Goal: Find specific page/section: Find specific page/section

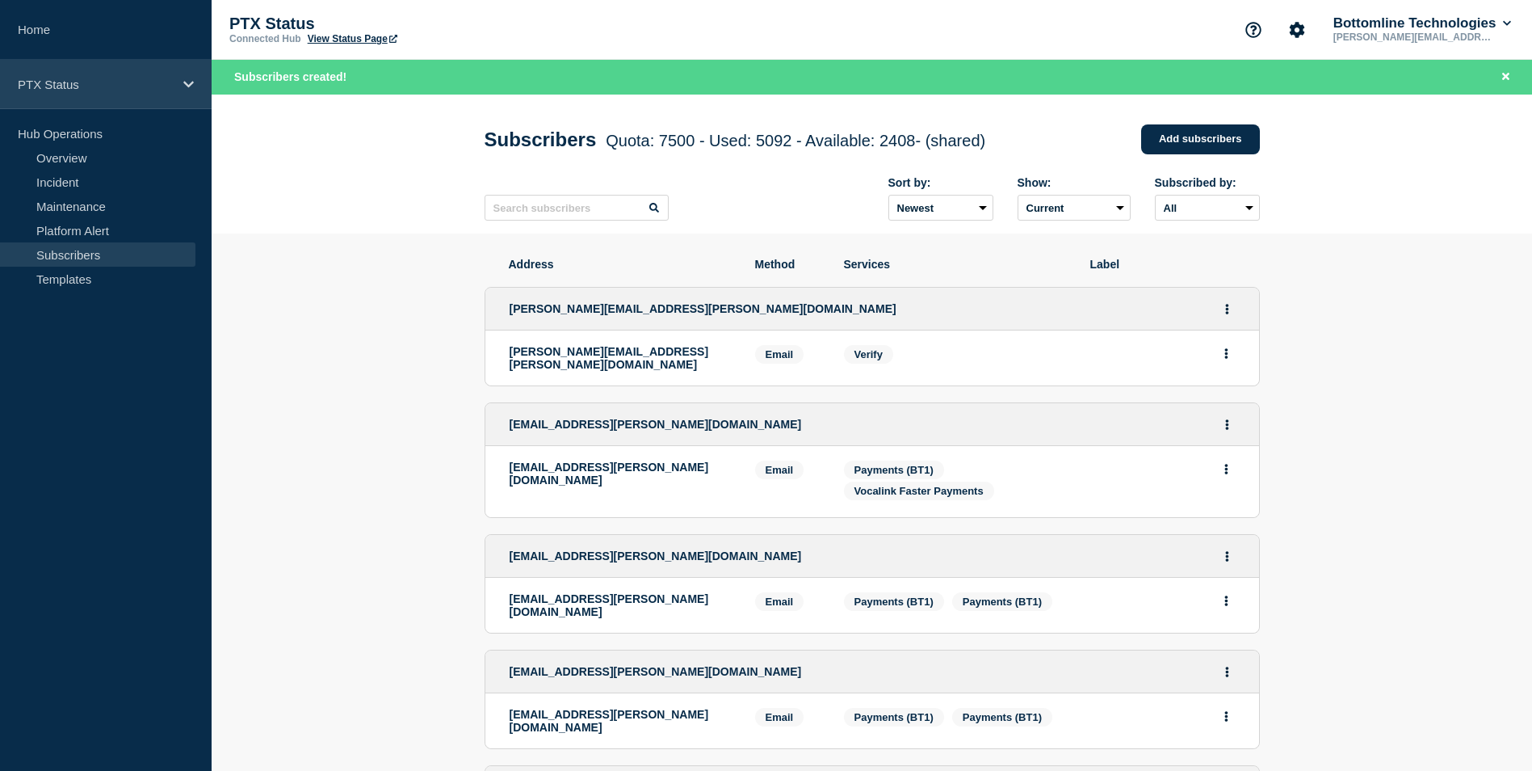
click at [116, 104] on div "PTX Status" at bounding box center [106, 84] width 212 height 49
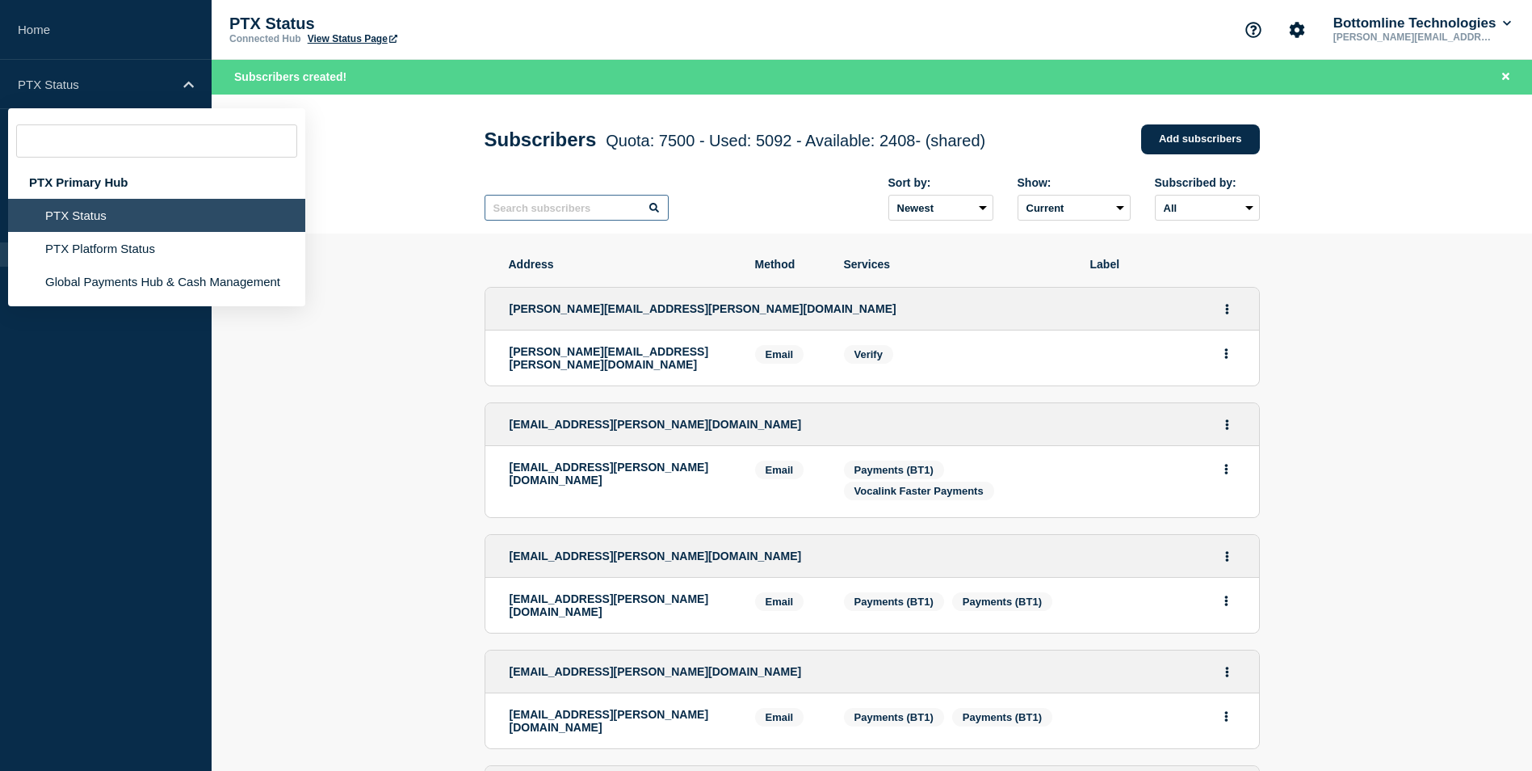
click at [506, 208] on input "text" at bounding box center [577, 208] width 184 height 26
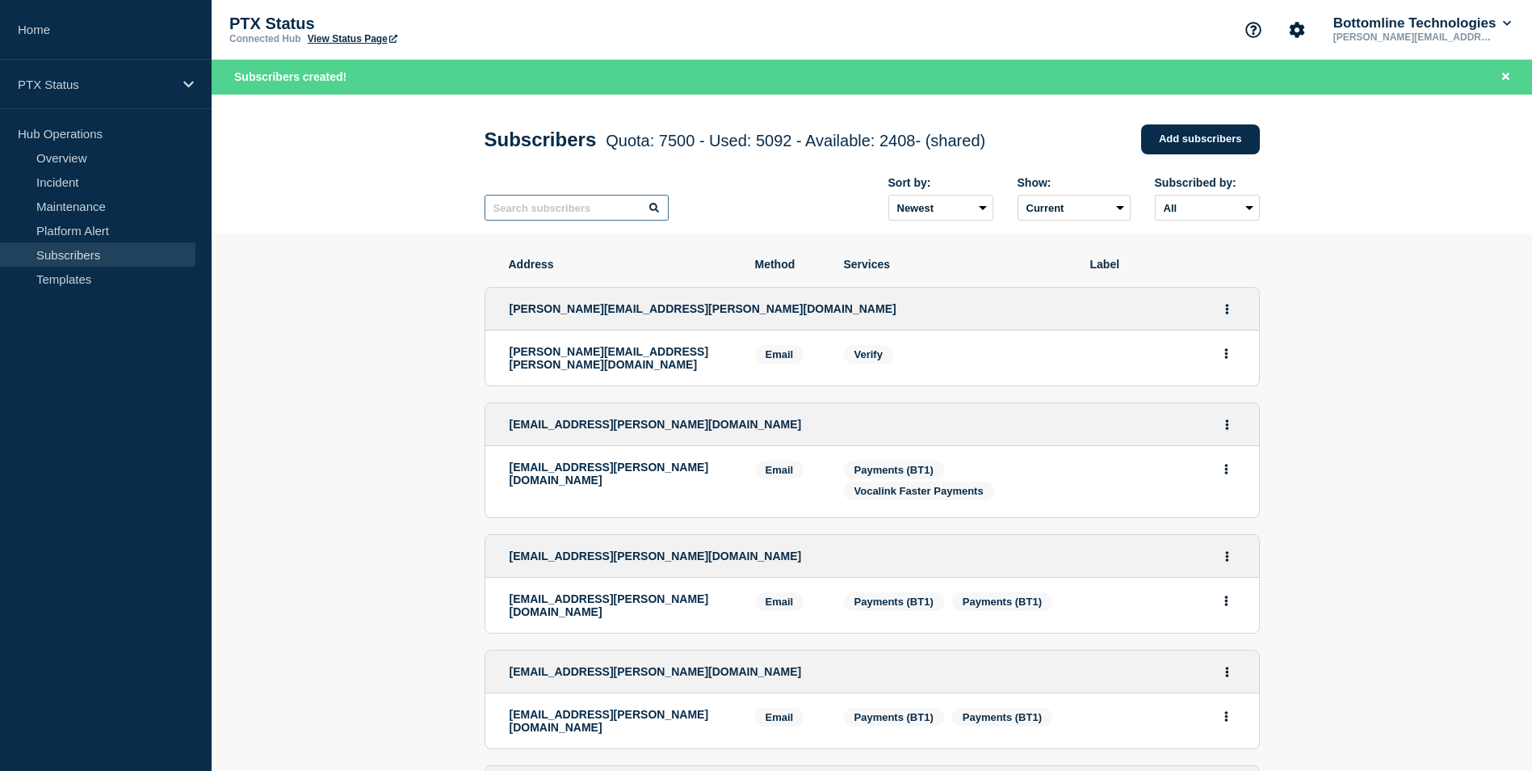
paste input "[EMAIL_ADDRESS][DOMAIN_NAME]"
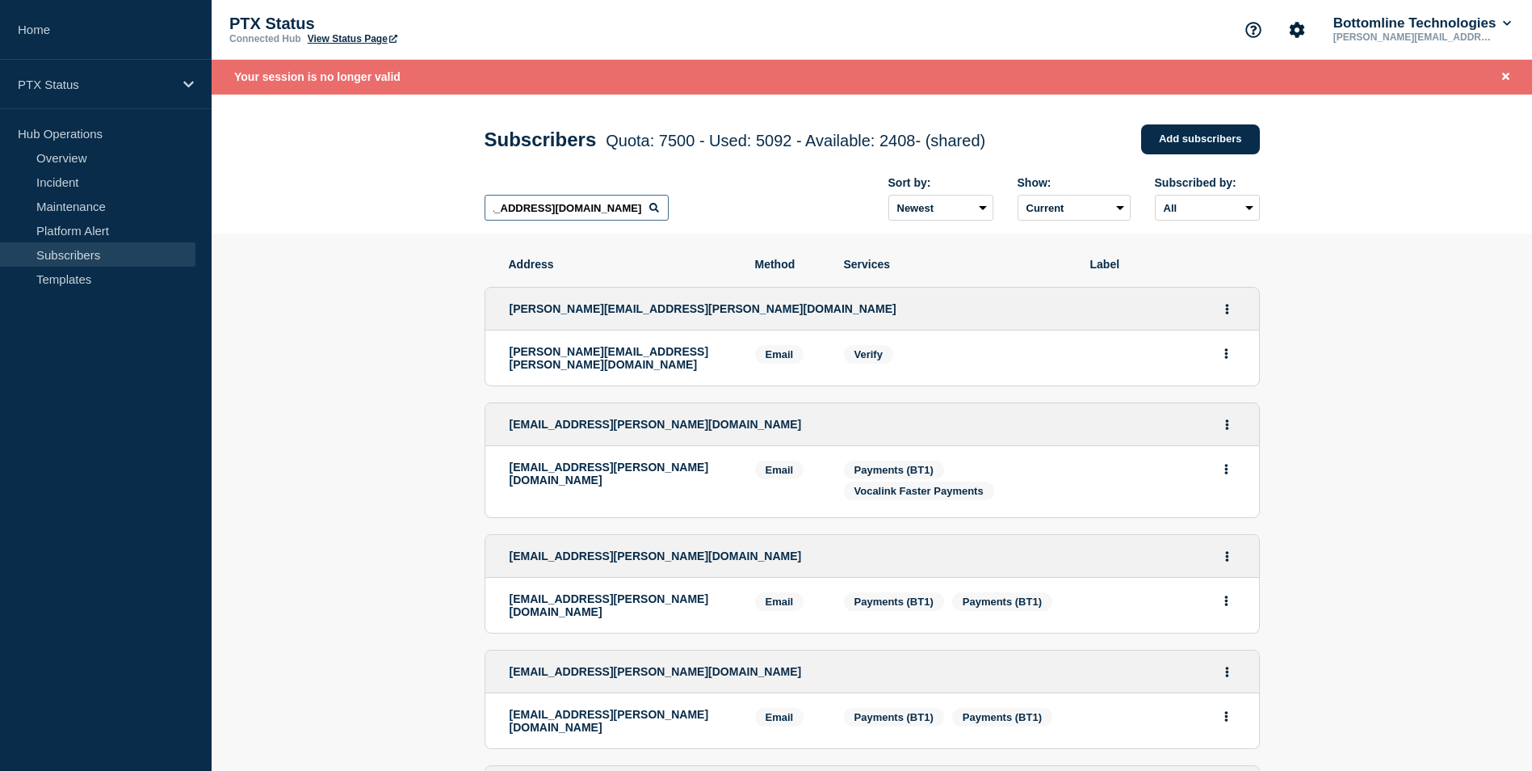
type input "[EMAIL_ADDRESS][DOMAIN_NAME]"
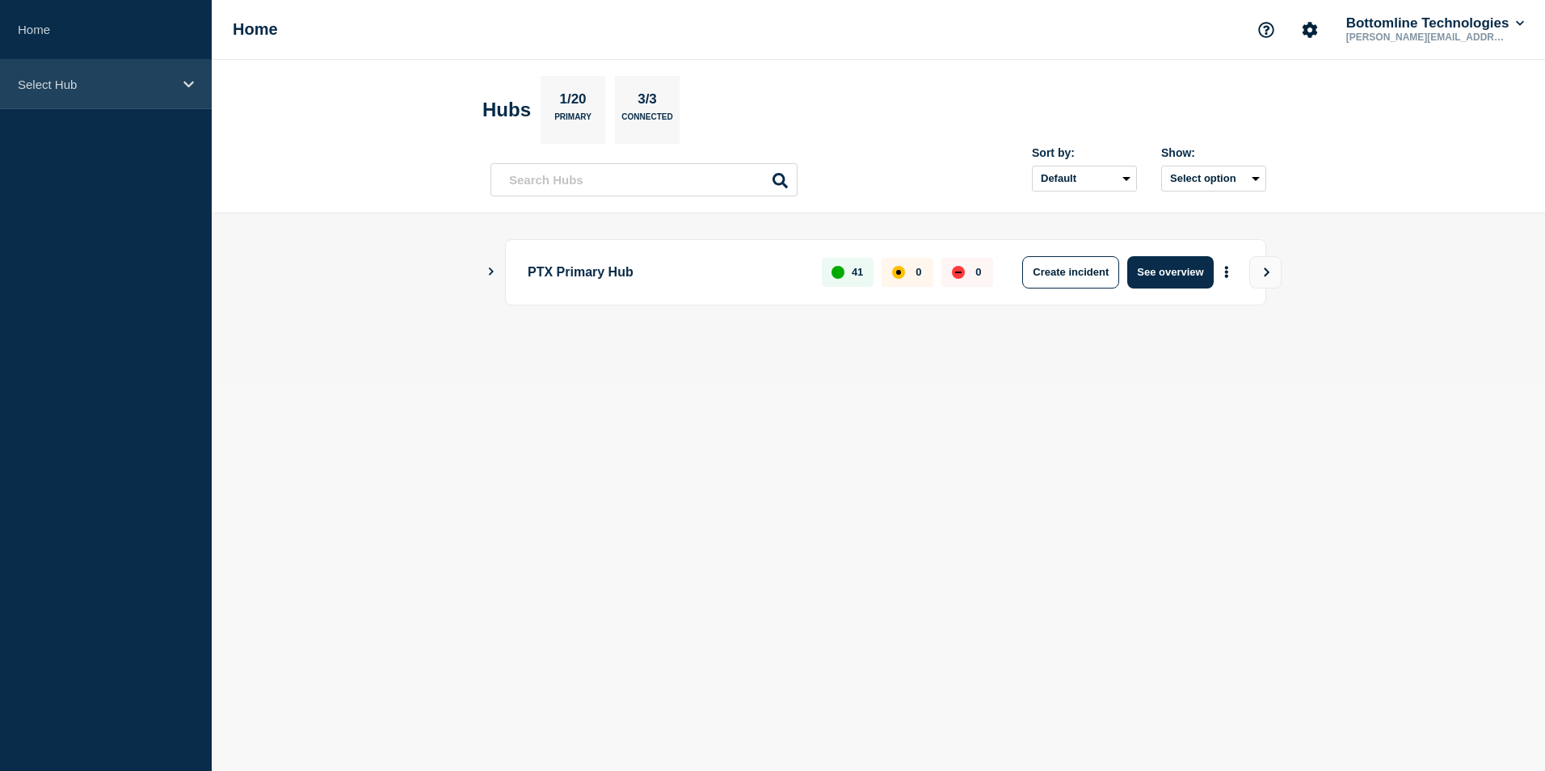
click at [96, 90] on p "Select Hub" at bounding box center [95, 85] width 155 height 14
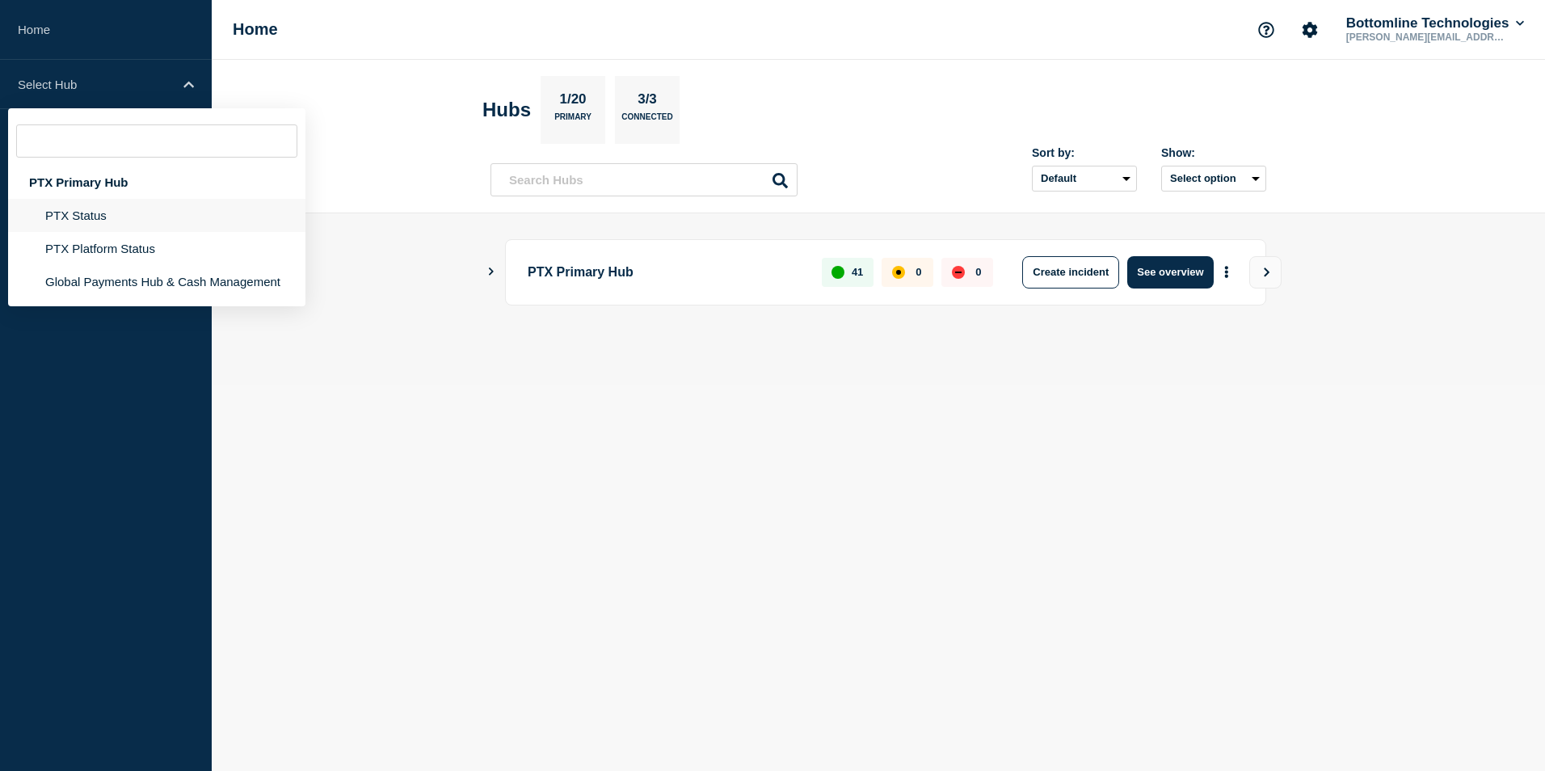
click at [122, 232] on li "PTX Status" at bounding box center [156, 248] width 297 height 33
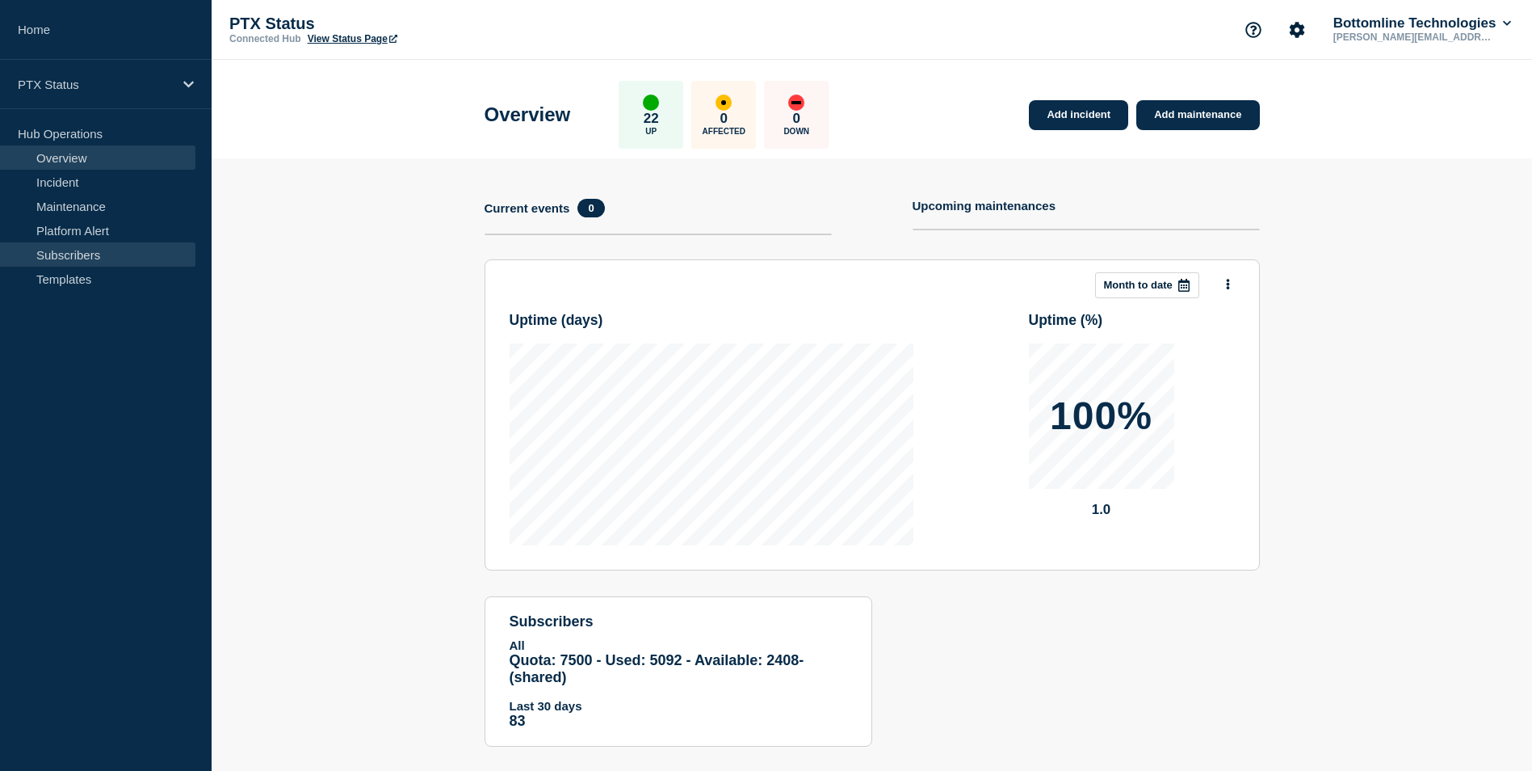
click at [137, 246] on link "Subscribers" at bounding box center [97, 254] width 195 height 24
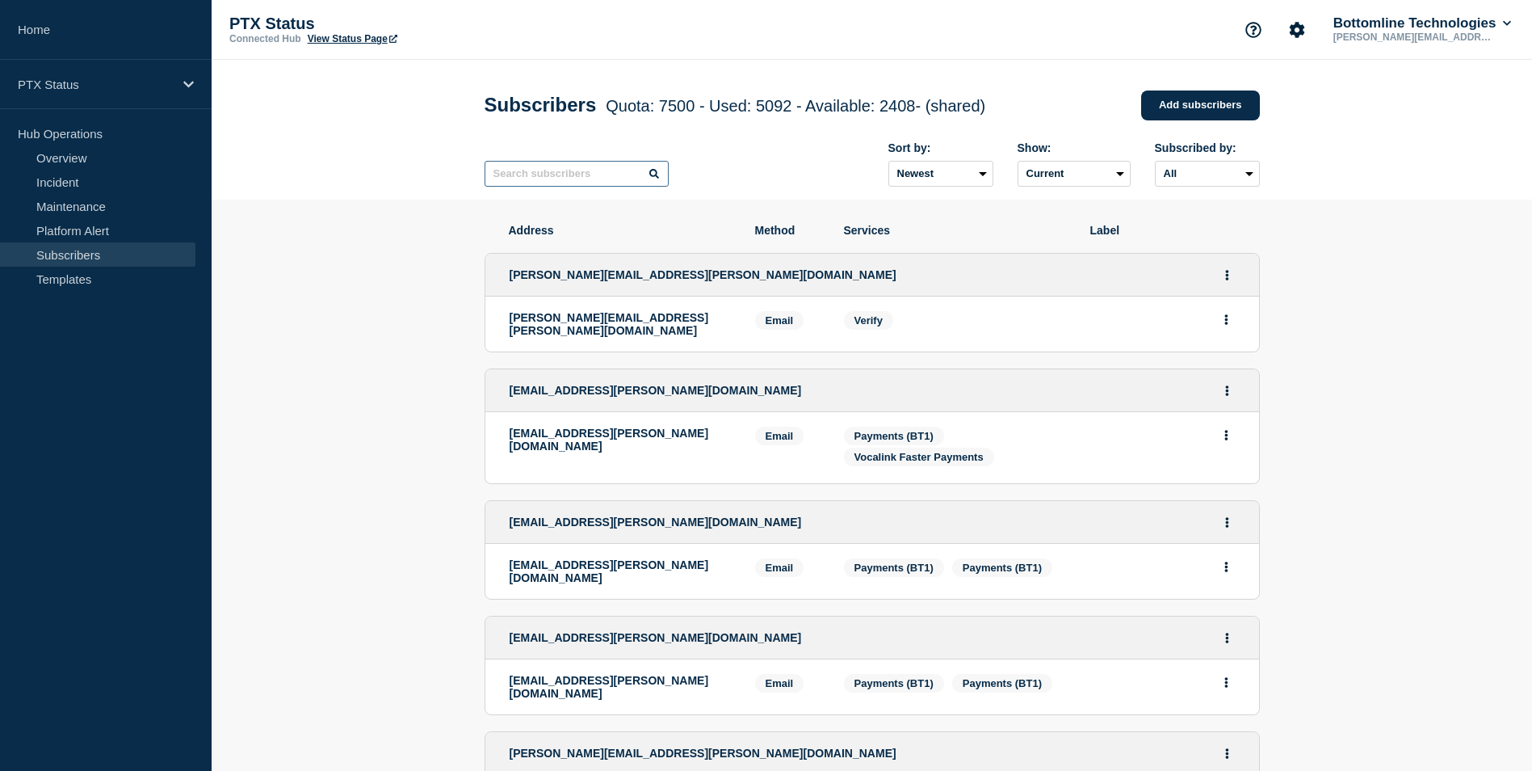
click at [594, 181] on input "text" at bounding box center [577, 174] width 184 height 26
paste input "[EMAIL_ADDRESS][DOMAIN_NAME]"
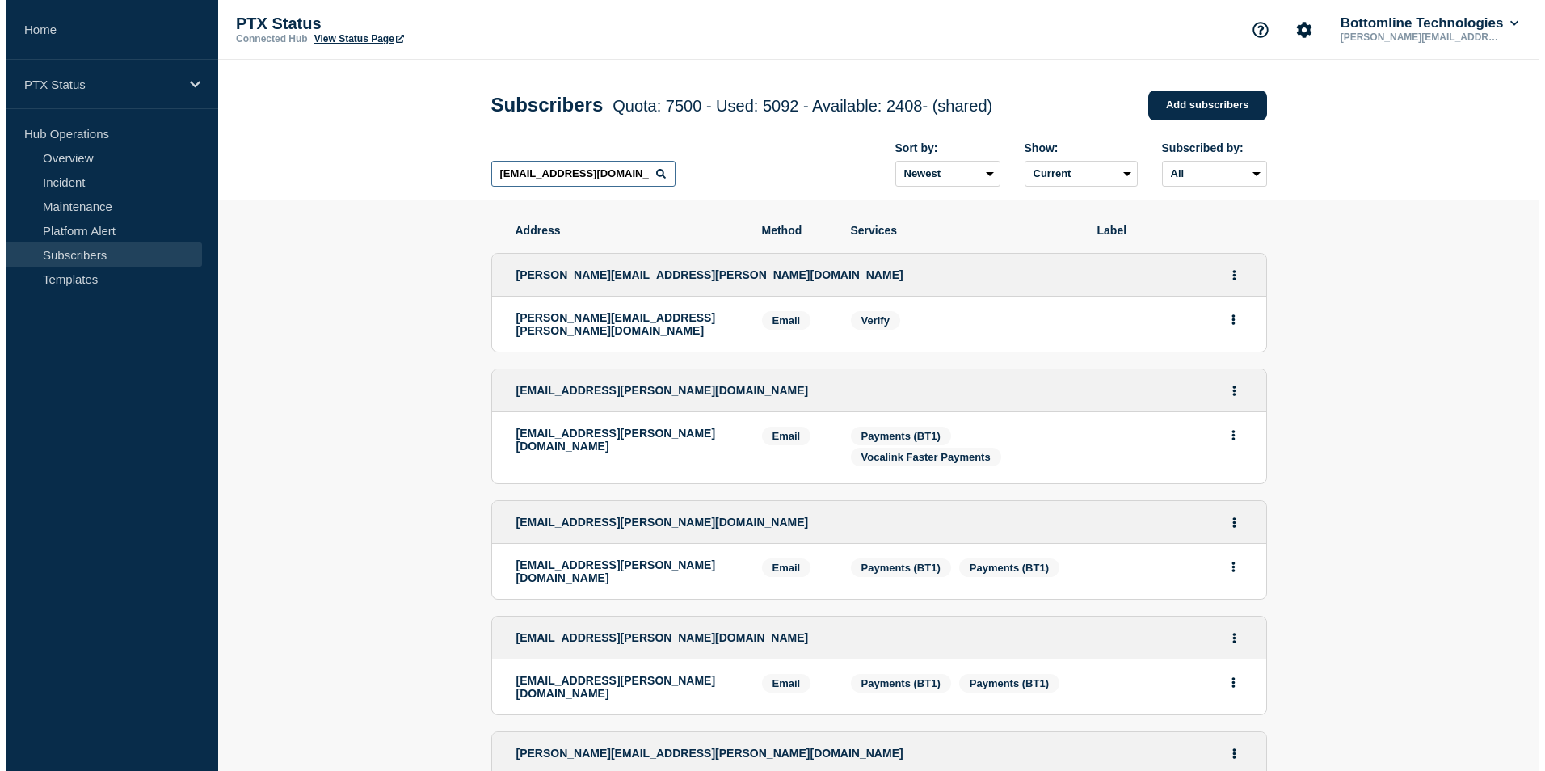
scroll to position [0, 49]
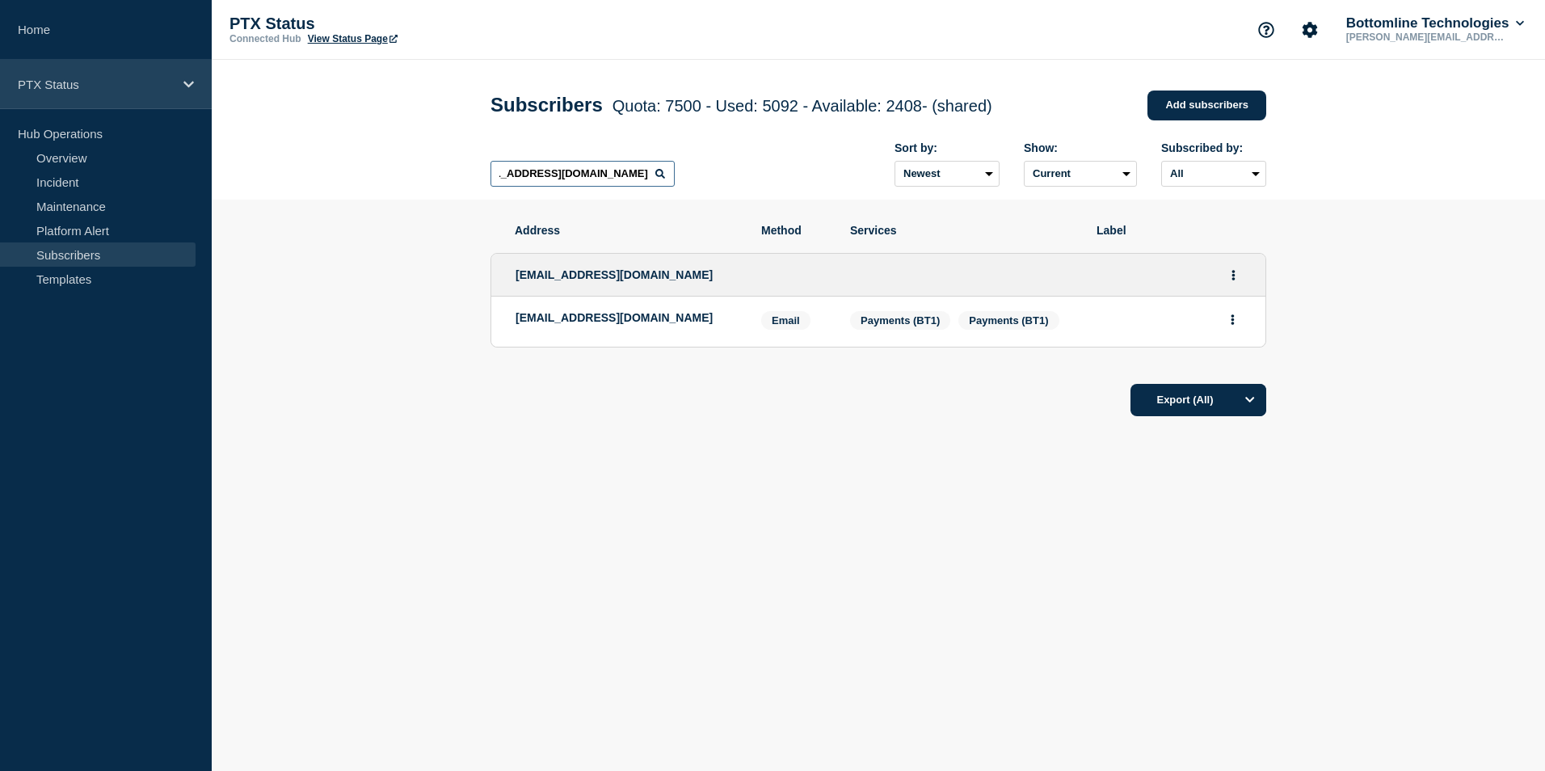
type input "[EMAIL_ADDRESS][DOMAIN_NAME]"
click at [111, 89] on p "PTX Status" at bounding box center [95, 85] width 155 height 14
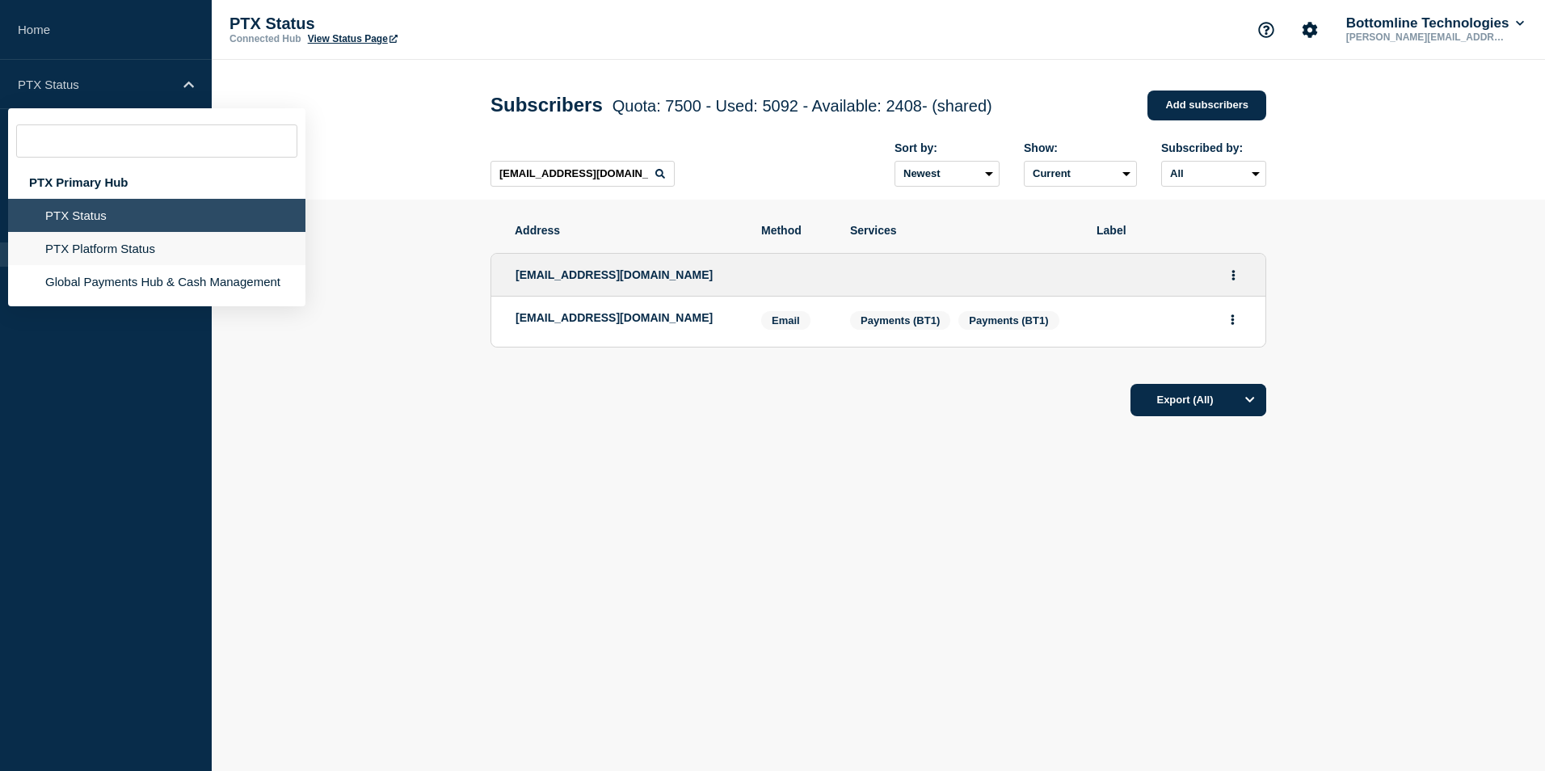
click at [122, 265] on li "PTX Platform Status" at bounding box center [156, 281] width 297 height 33
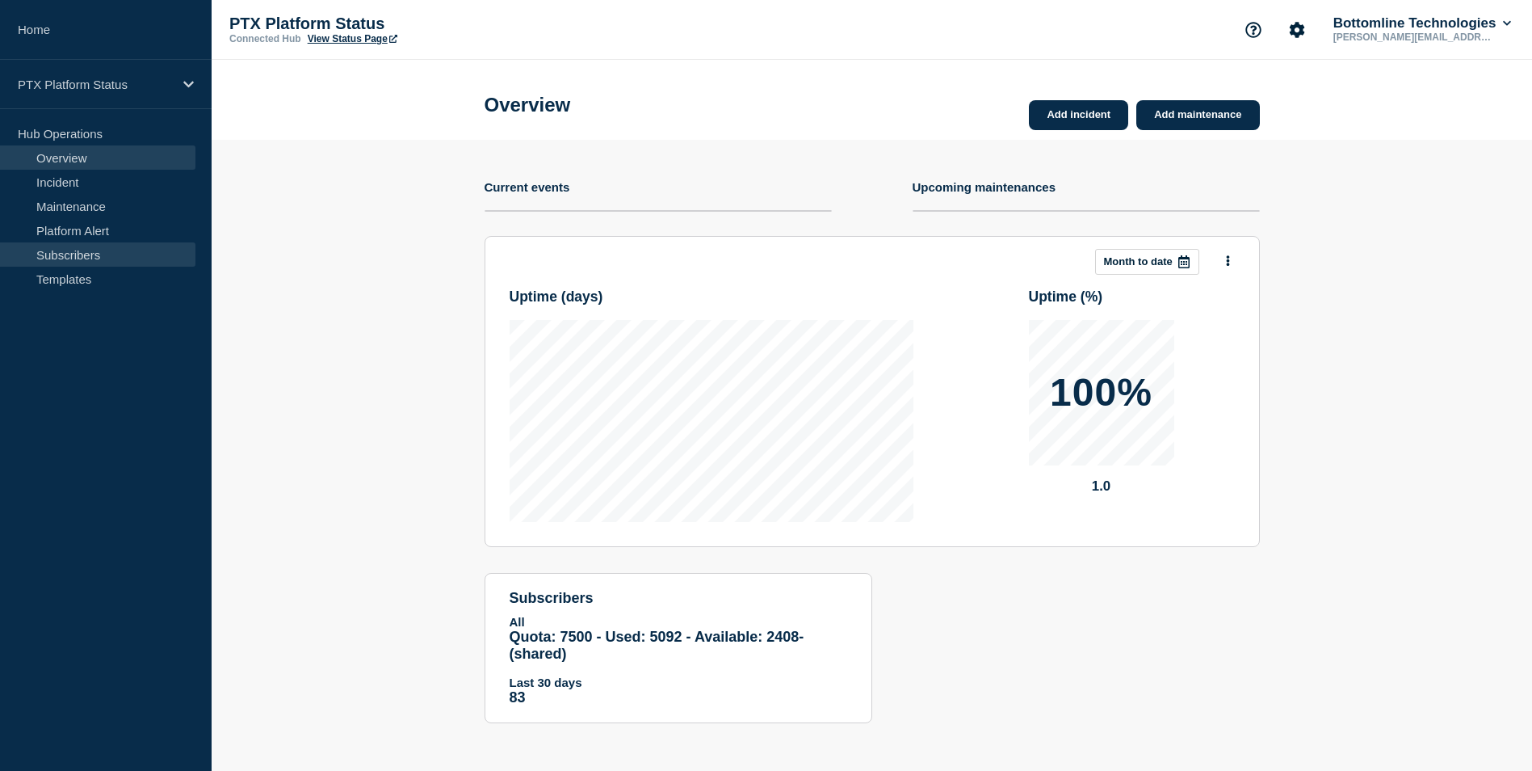
click at [107, 253] on link "Subscribers" at bounding box center [97, 254] width 195 height 24
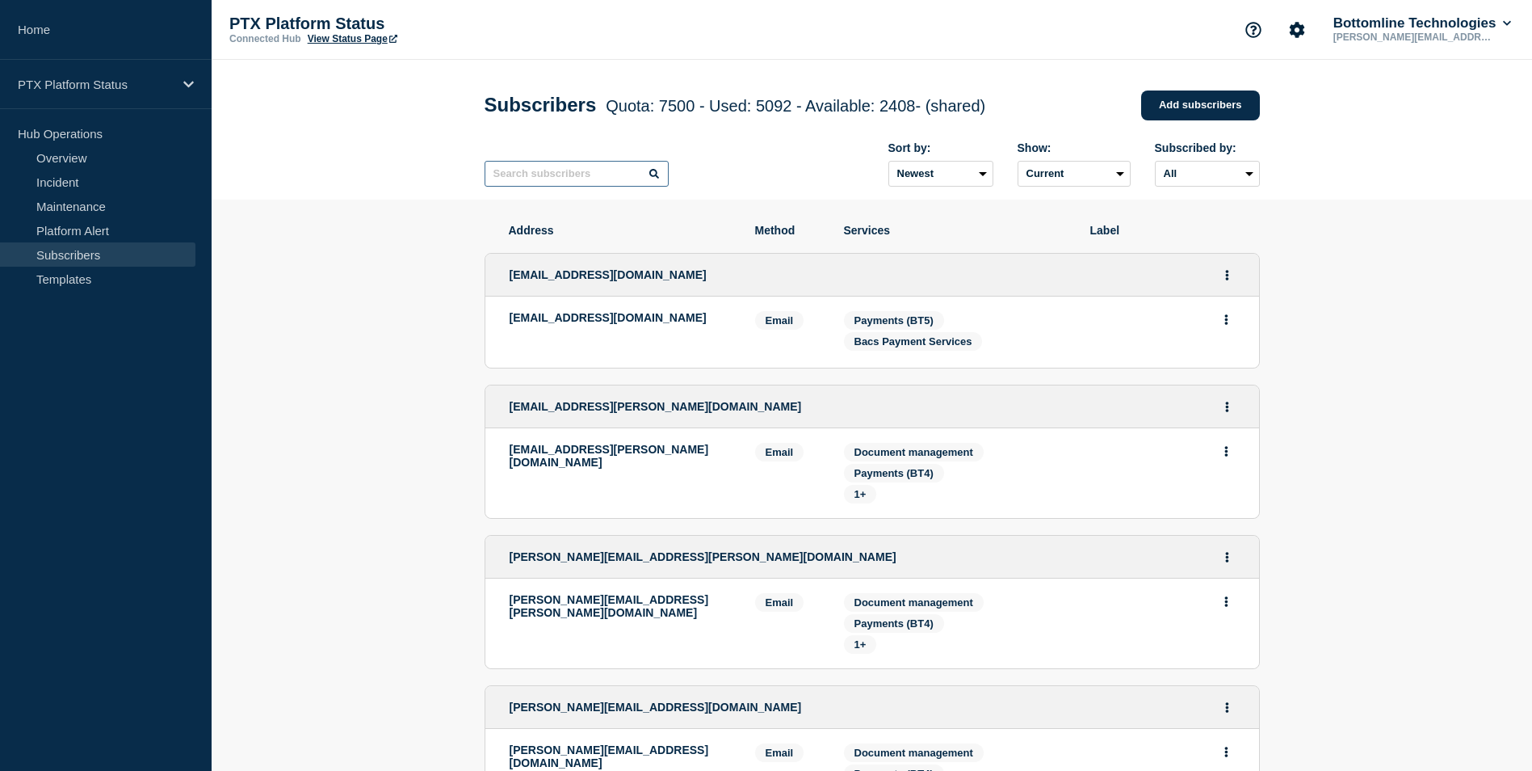
click at [564, 180] on input "text" at bounding box center [577, 174] width 184 height 26
paste input "[EMAIL_ADDRESS][DOMAIN_NAME]"
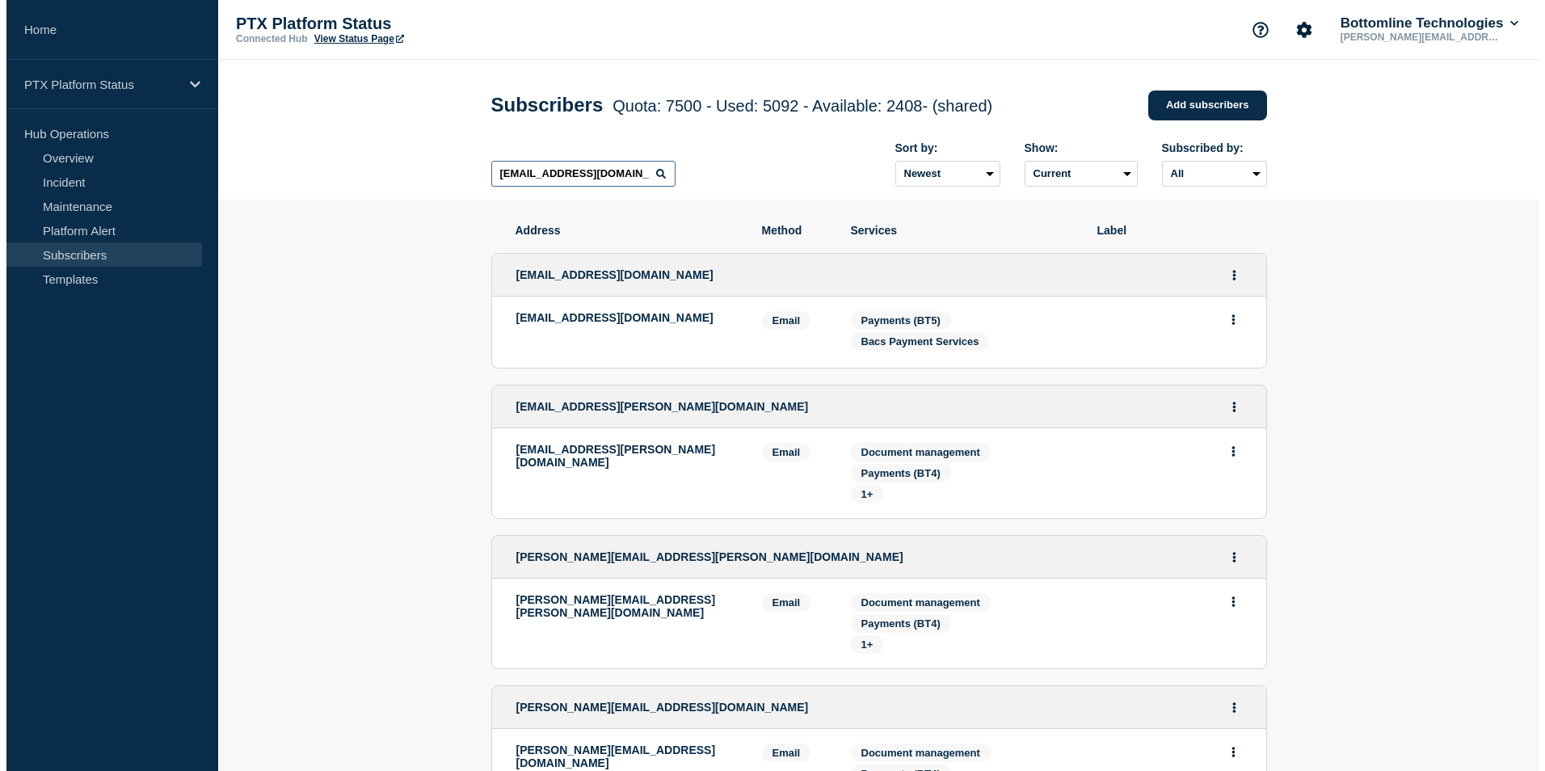
scroll to position [0, 49]
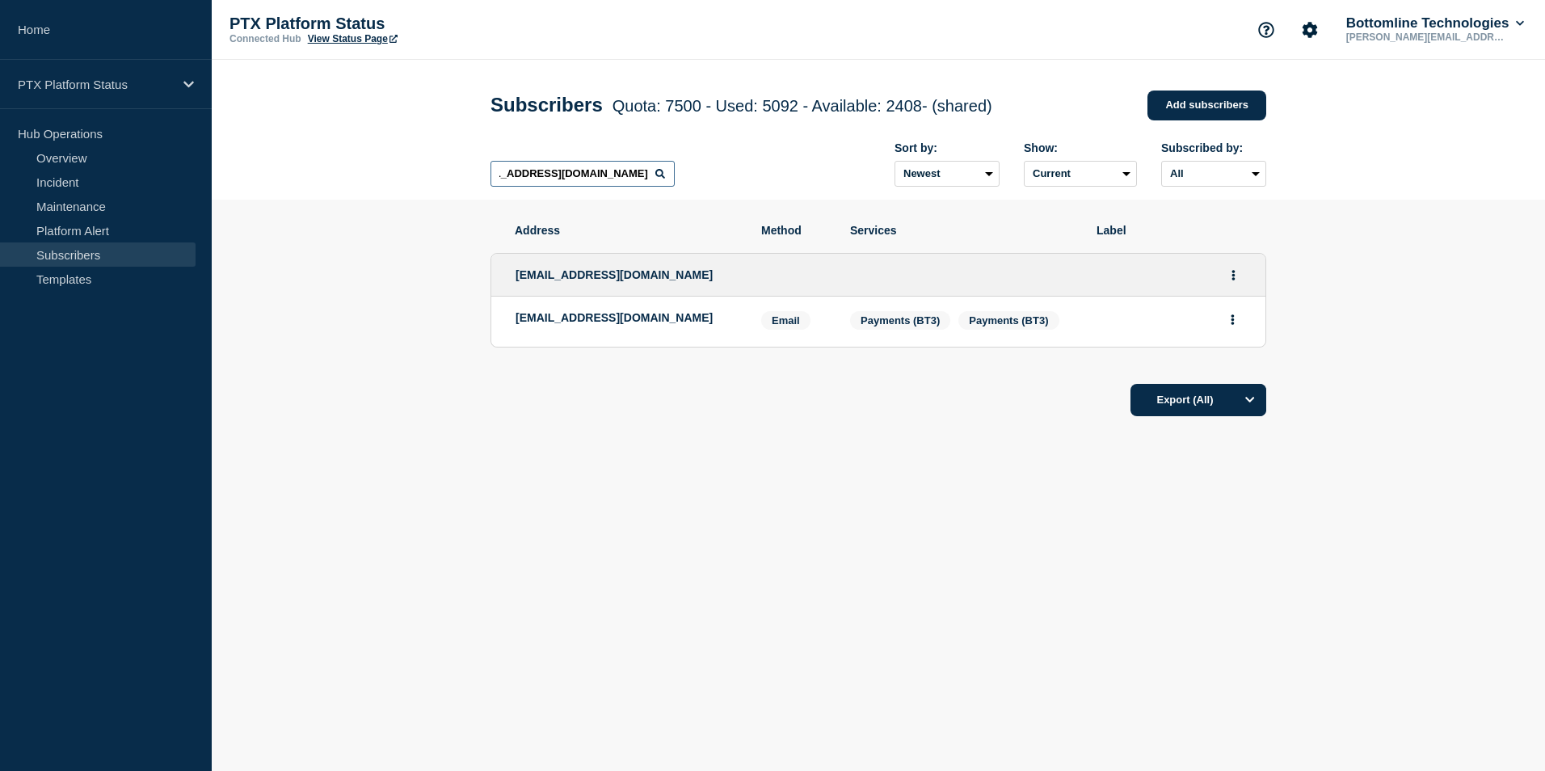
type input "[EMAIL_ADDRESS][DOMAIN_NAME]"
click at [133, 82] on p "PTX Platform Status" at bounding box center [95, 85] width 155 height 14
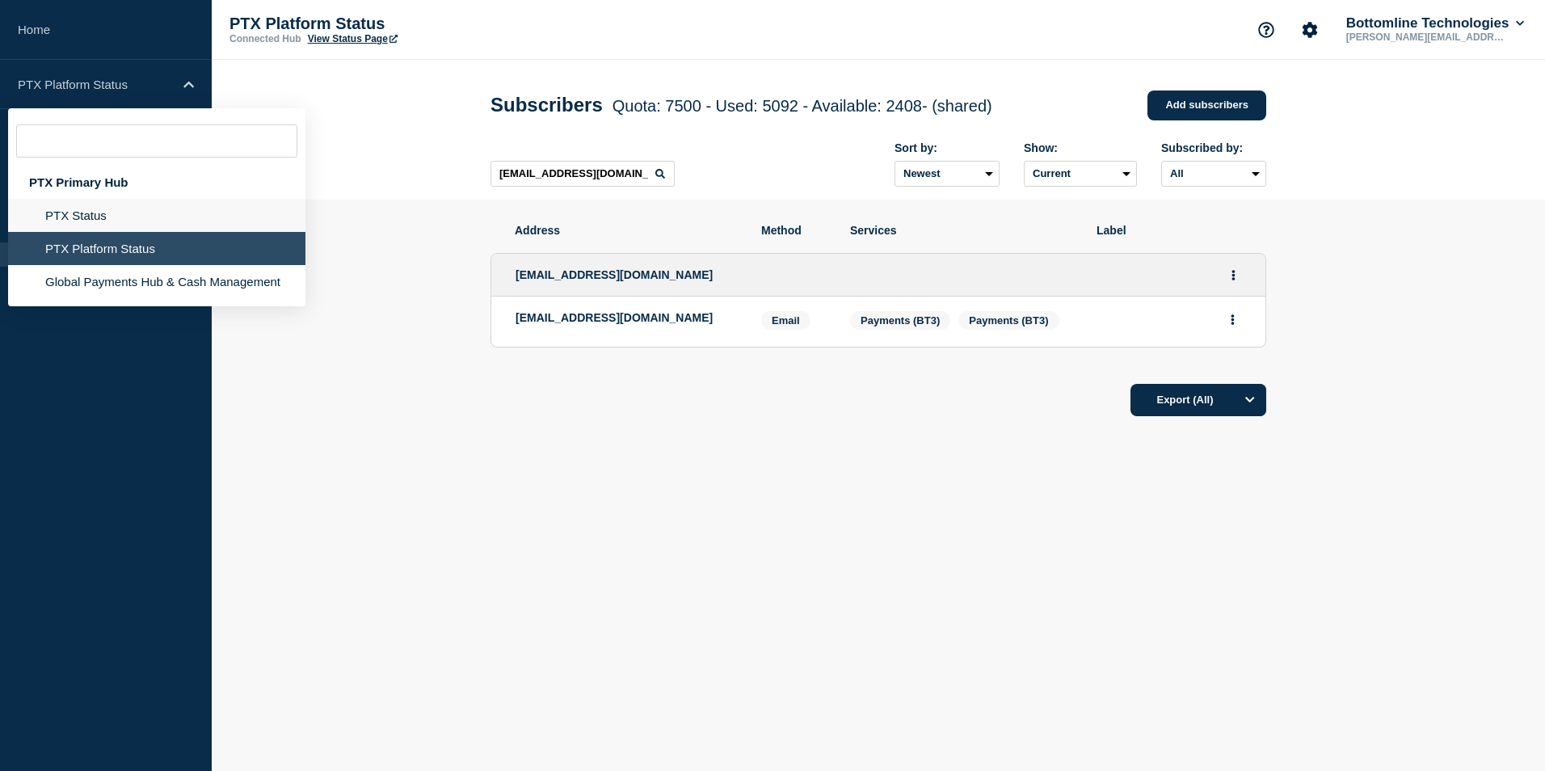
click at [102, 232] on li "PTX Status" at bounding box center [156, 248] width 297 height 33
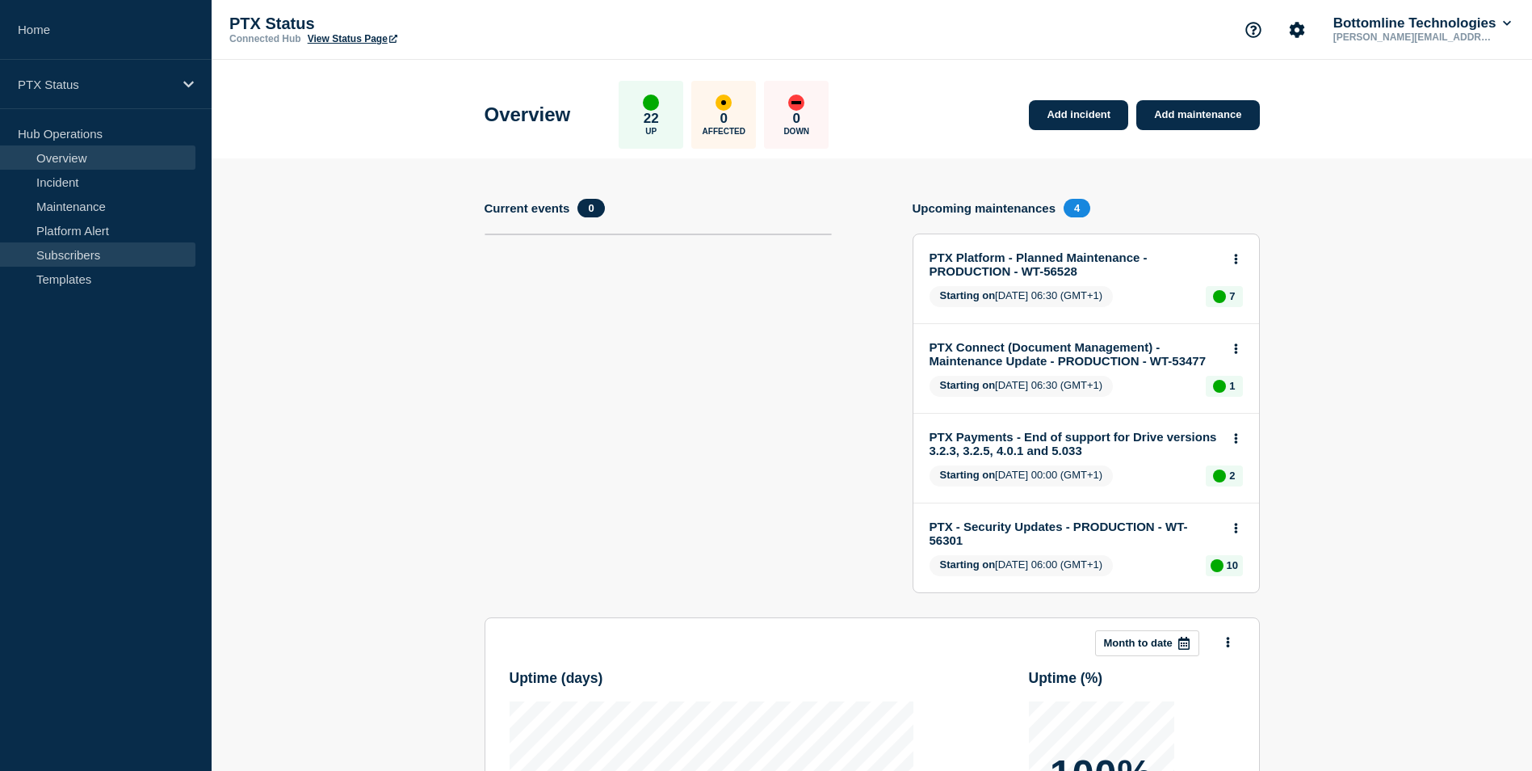
click at [78, 249] on link "Subscribers" at bounding box center [97, 254] width 195 height 24
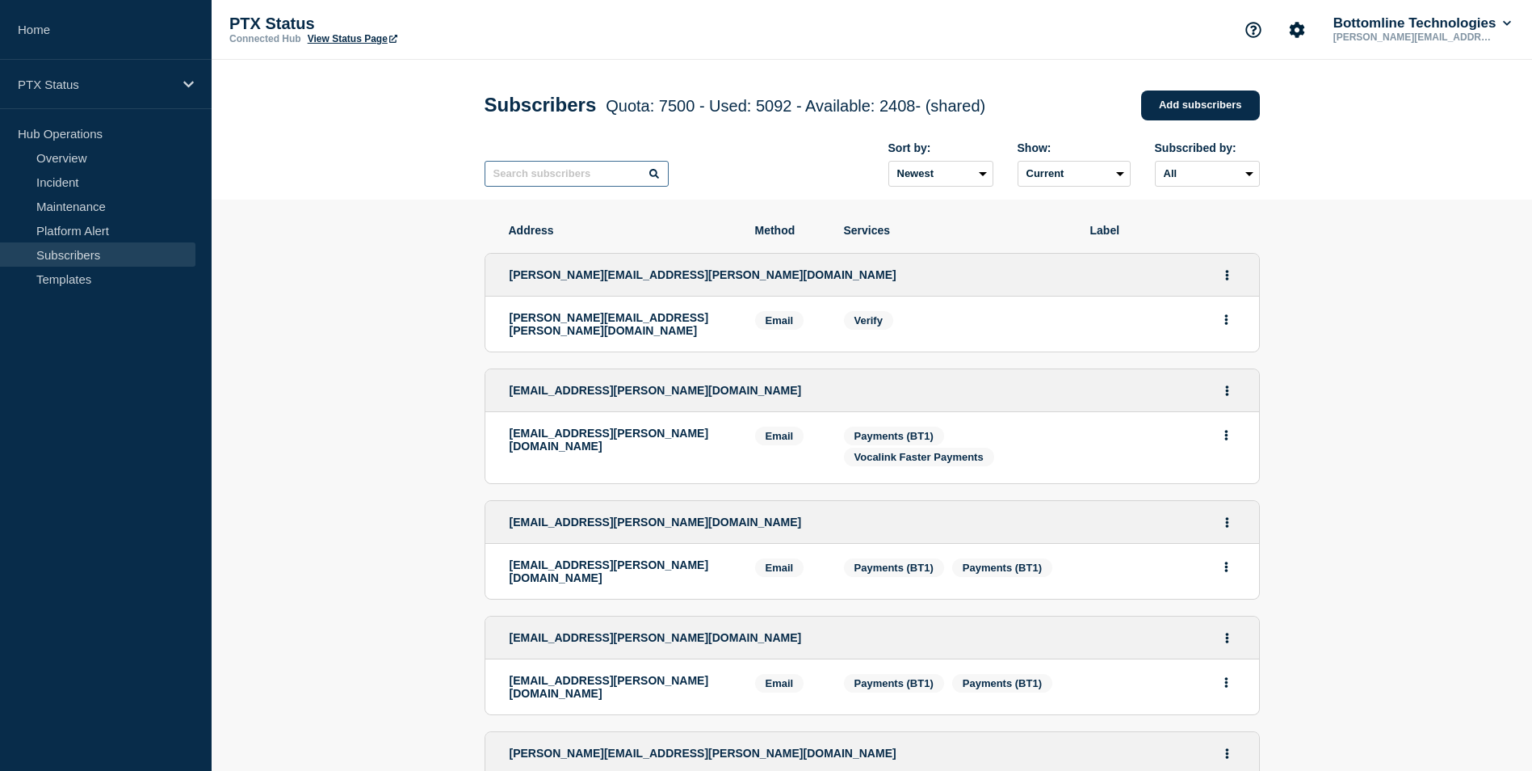
click at [582, 169] on input "text" at bounding box center [577, 174] width 184 height 26
paste input "[PERSON_NAME][EMAIL_ADDRESS][DOMAIN_NAME]"
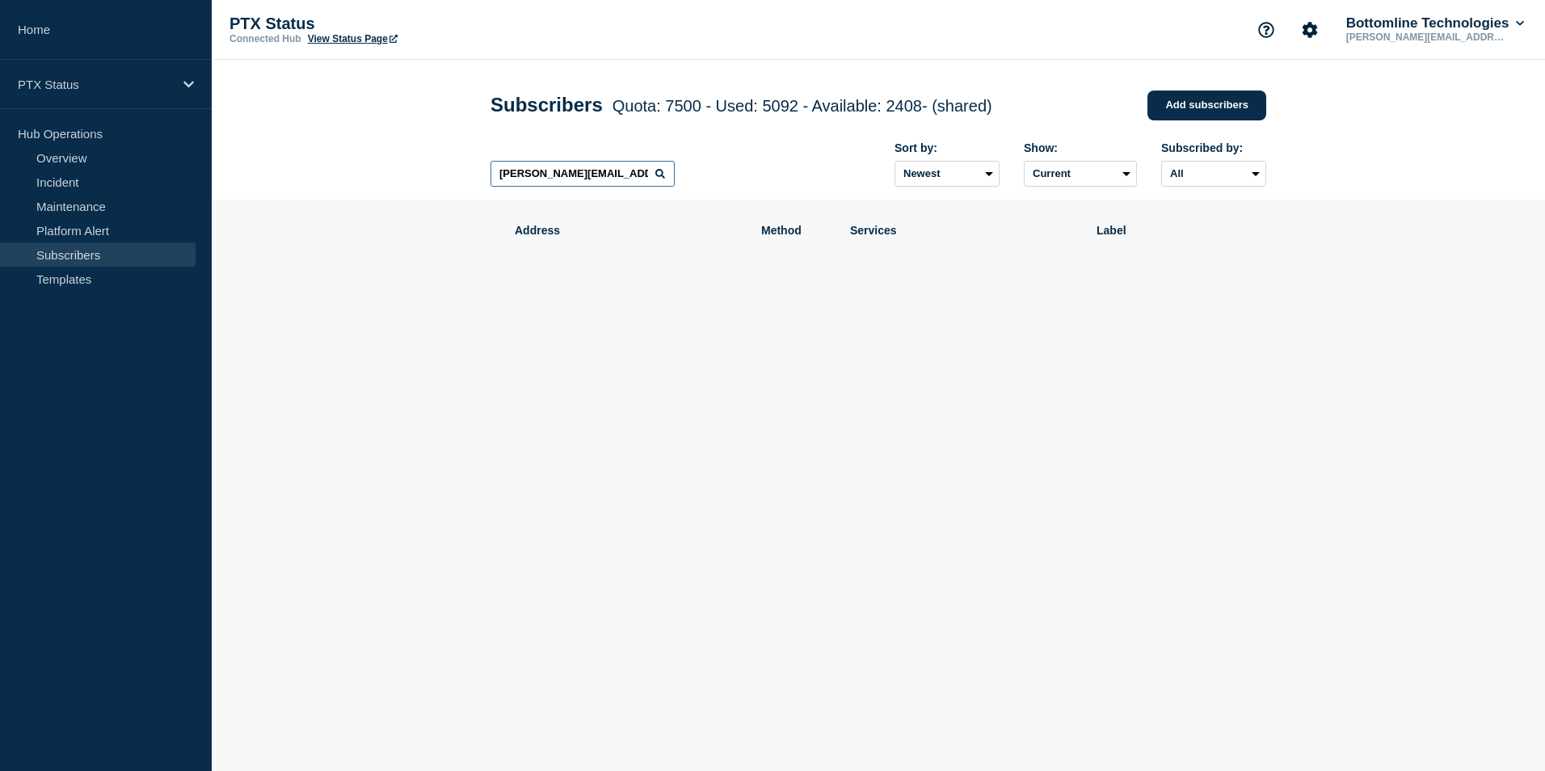
type input "[PERSON_NAME][EMAIL_ADDRESS][DOMAIN_NAME]"
click at [658, 179] on icon at bounding box center [660, 174] width 10 height 10
